Goal: Navigation & Orientation: Find specific page/section

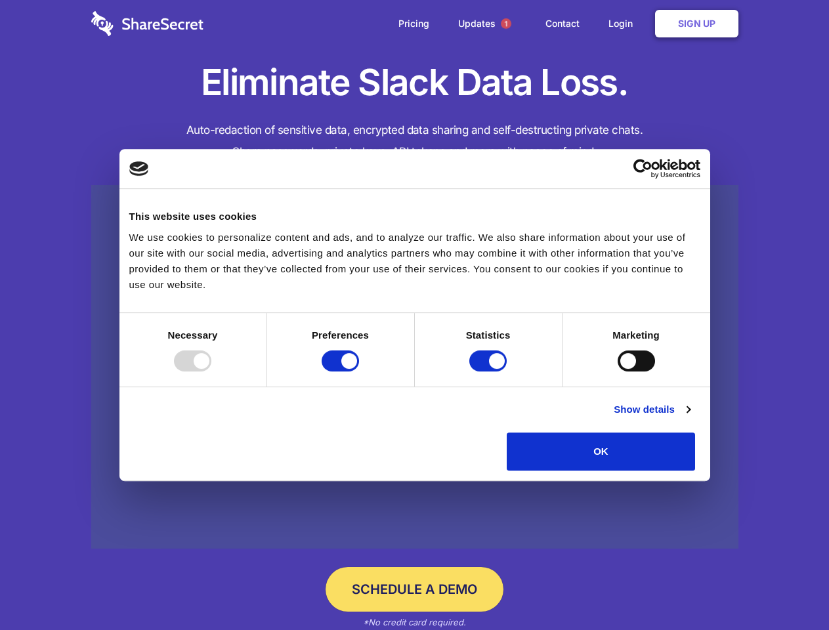
click at [211, 372] on div at bounding box center [192, 361] width 37 height 21
click at [359, 372] on input "Preferences" at bounding box center [340, 361] width 37 height 21
checkbox input "false"
click at [490, 372] on input "Statistics" at bounding box center [487, 361] width 37 height 21
checkbox input "false"
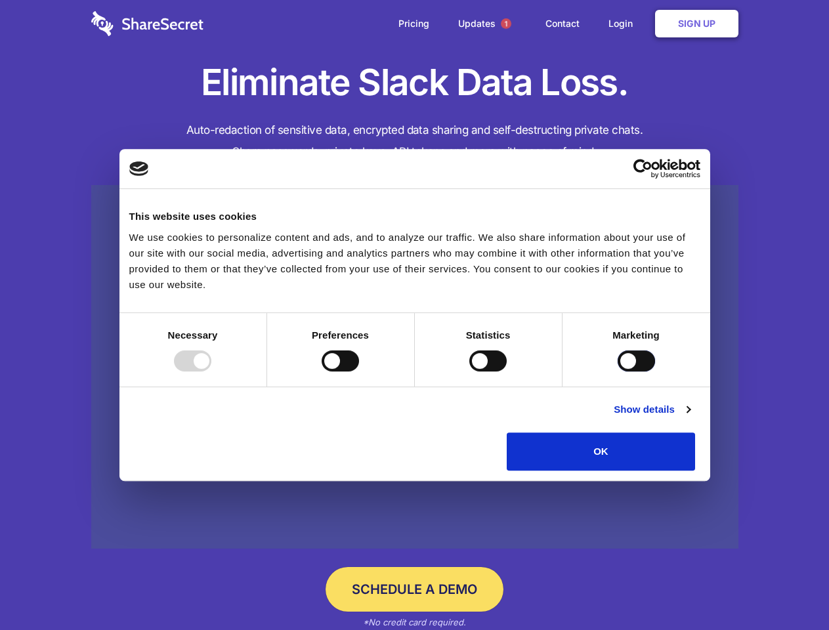
click at [618, 372] on input "Marketing" at bounding box center [636, 361] width 37 height 21
checkbox input "true"
click at [690, 417] on link "Show details" at bounding box center [652, 410] width 76 height 16
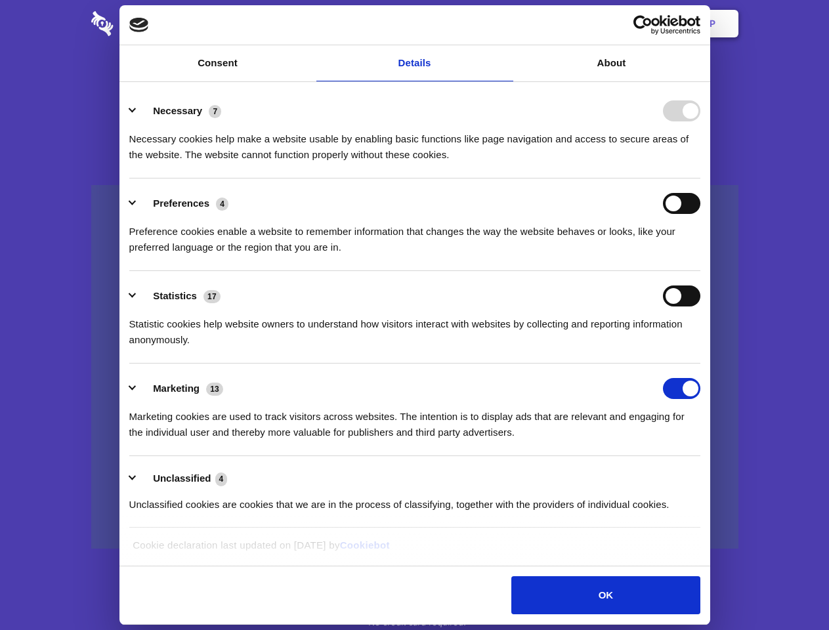
click at [700, 179] on li "Necessary 7 Necessary cookies help make a website usable by enabling basic func…" at bounding box center [414, 132] width 571 height 93
click at [505, 24] on span "1" at bounding box center [506, 23] width 11 height 11
